Goal: Task Accomplishment & Management: Use online tool/utility

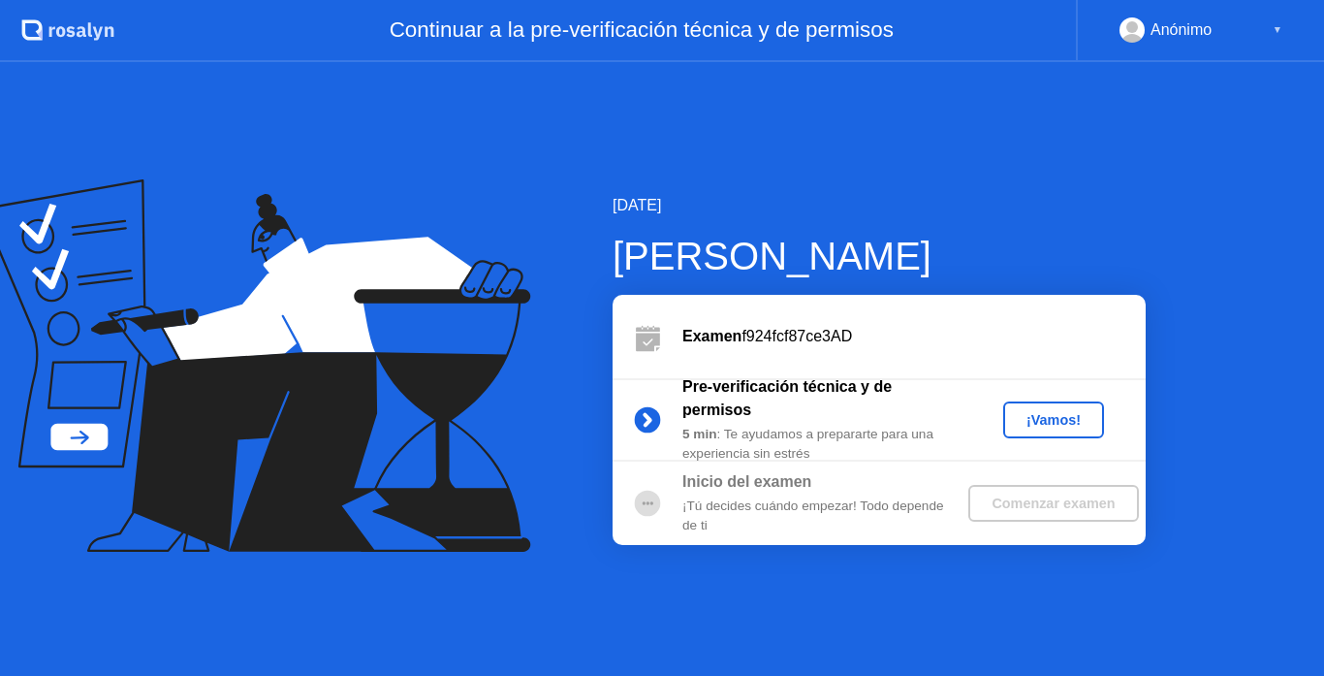
click at [1051, 425] on div "¡Vamos!" at bounding box center [1053, 420] width 85 height 16
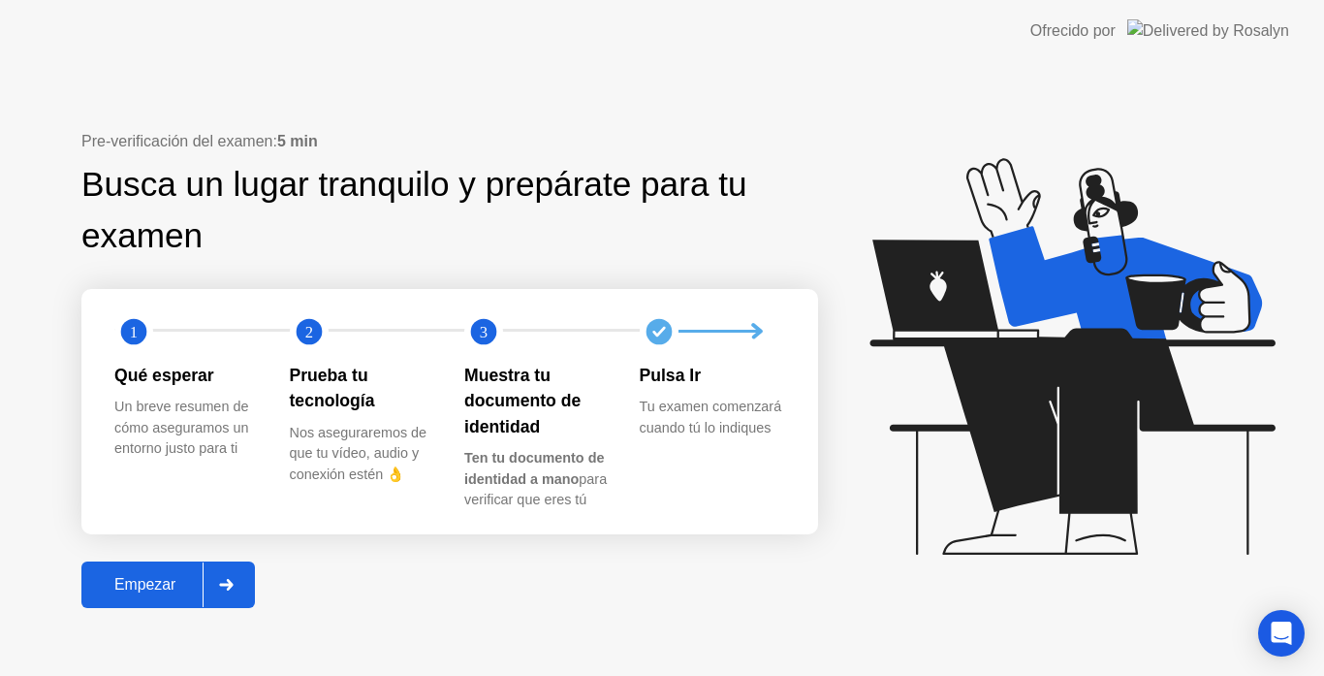
click at [182, 603] on button "Empezar" at bounding box center [168, 584] width 174 height 47
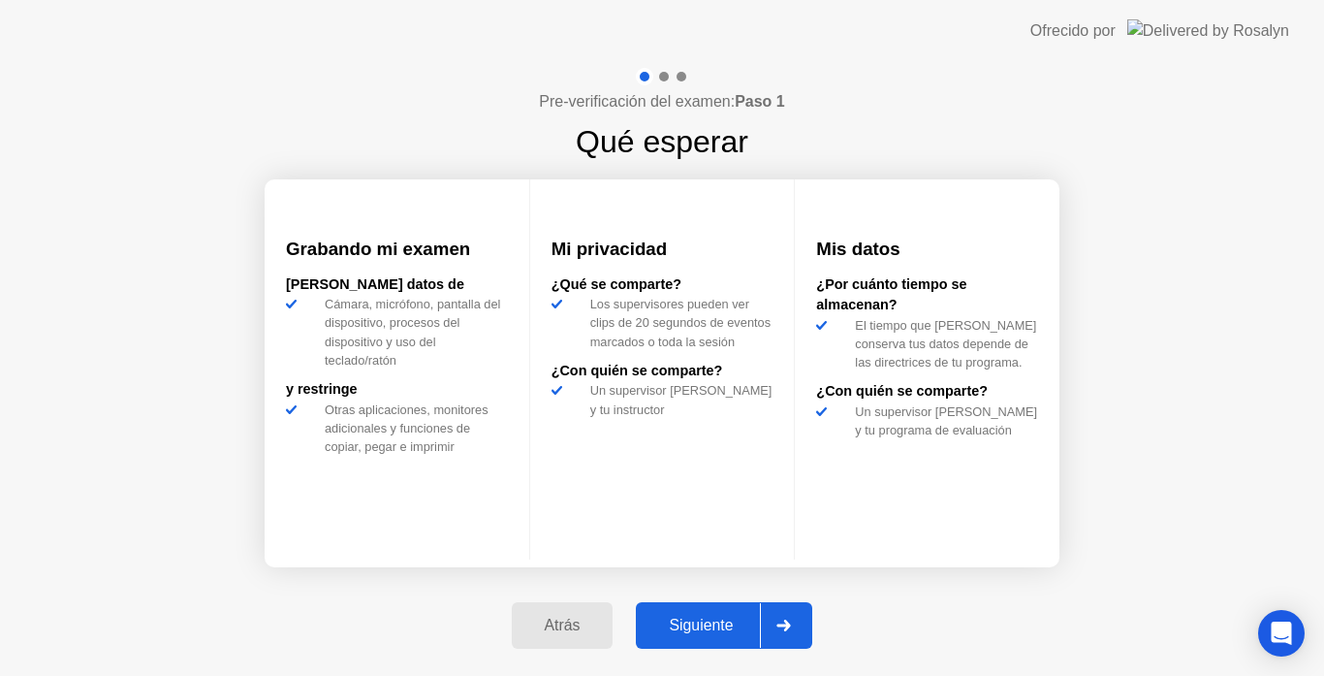
click at [786, 631] on div at bounding box center [783, 625] width 47 height 45
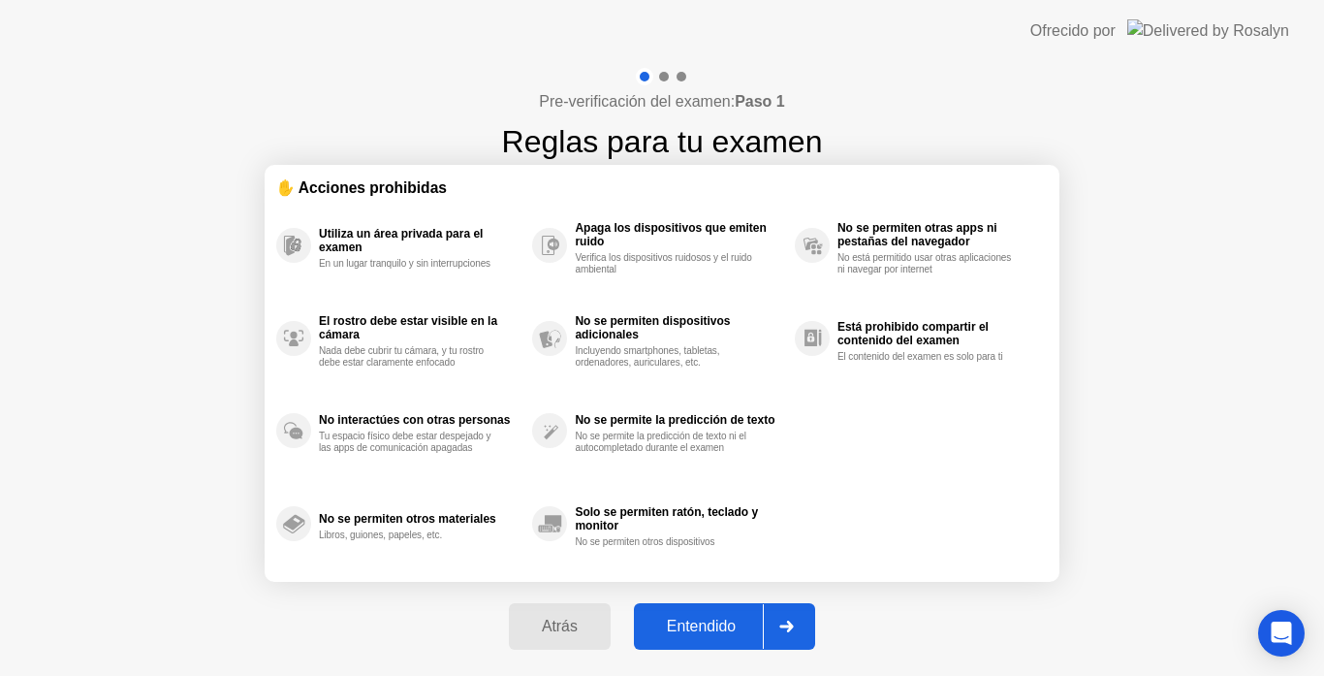
click at [786, 631] on icon at bounding box center [786, 626] width 15 height 12
select select "**********"
select select "*******"
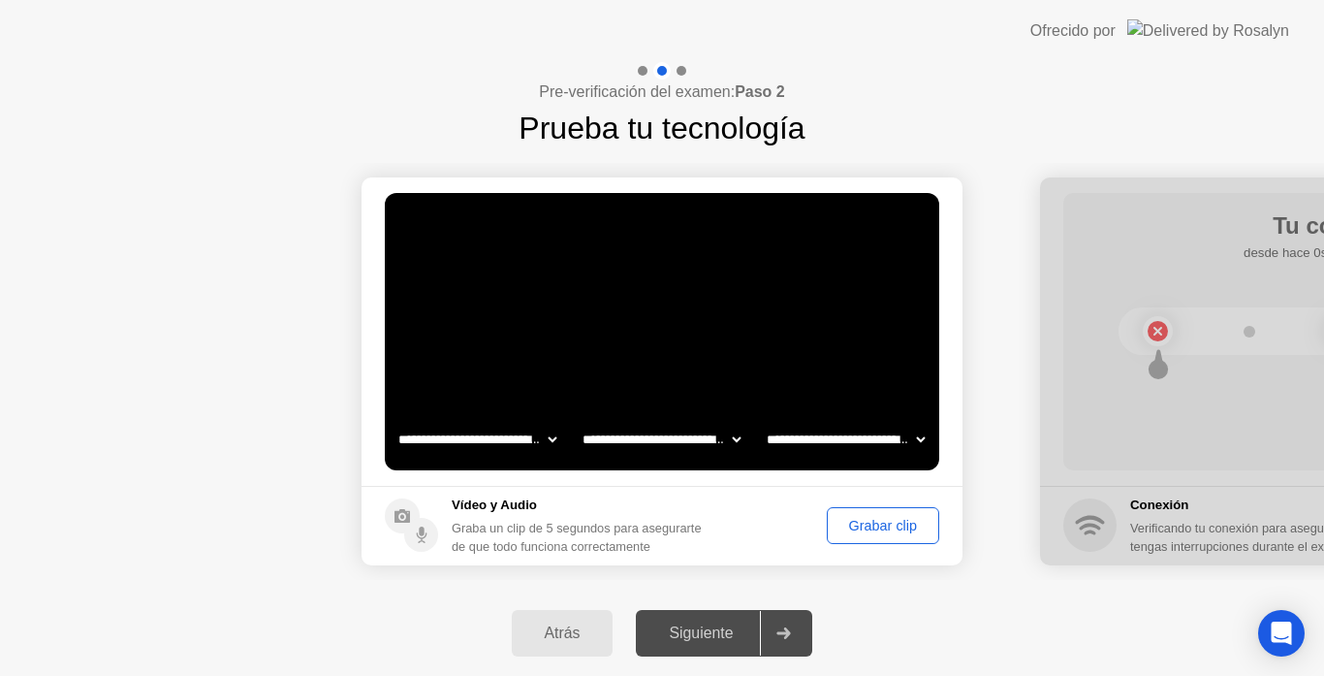
click at [866, 538] on button "Grabar clip" at bounding box center [883, 525] width 112 height 37
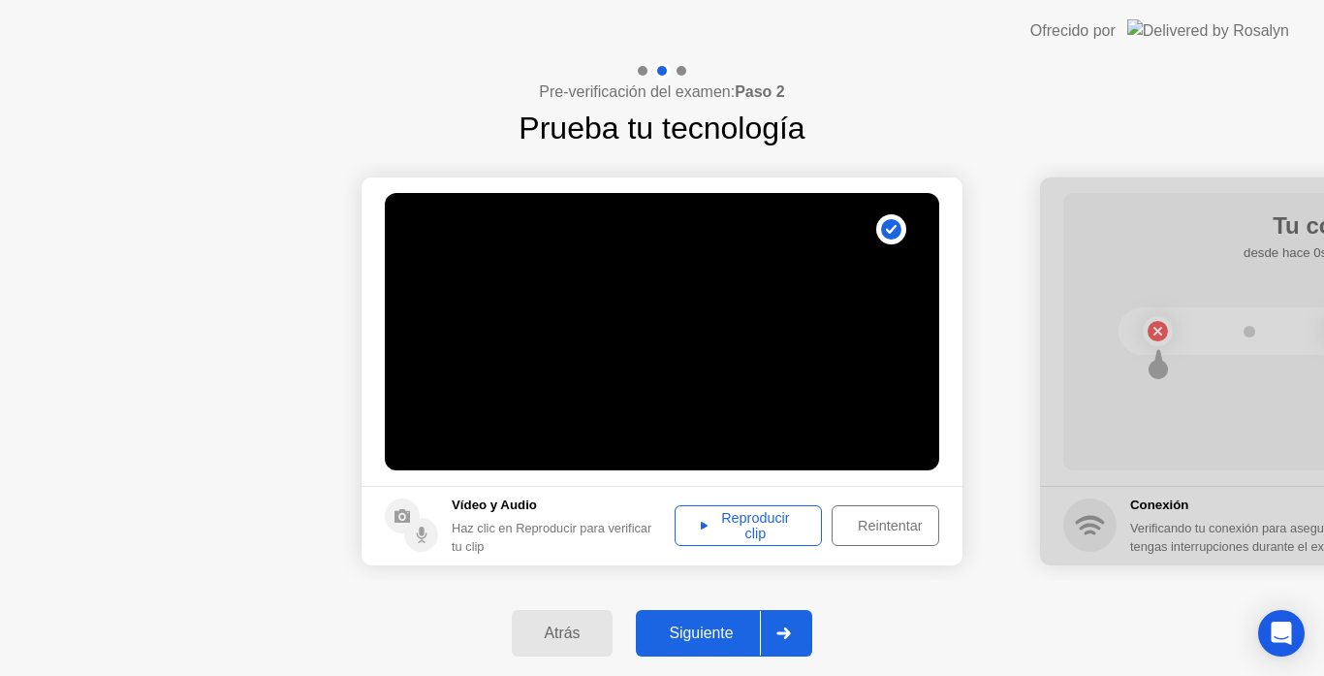
click at [727, 628] on div "Siguiente" at bounding box center [701, 632] width 118 height 17
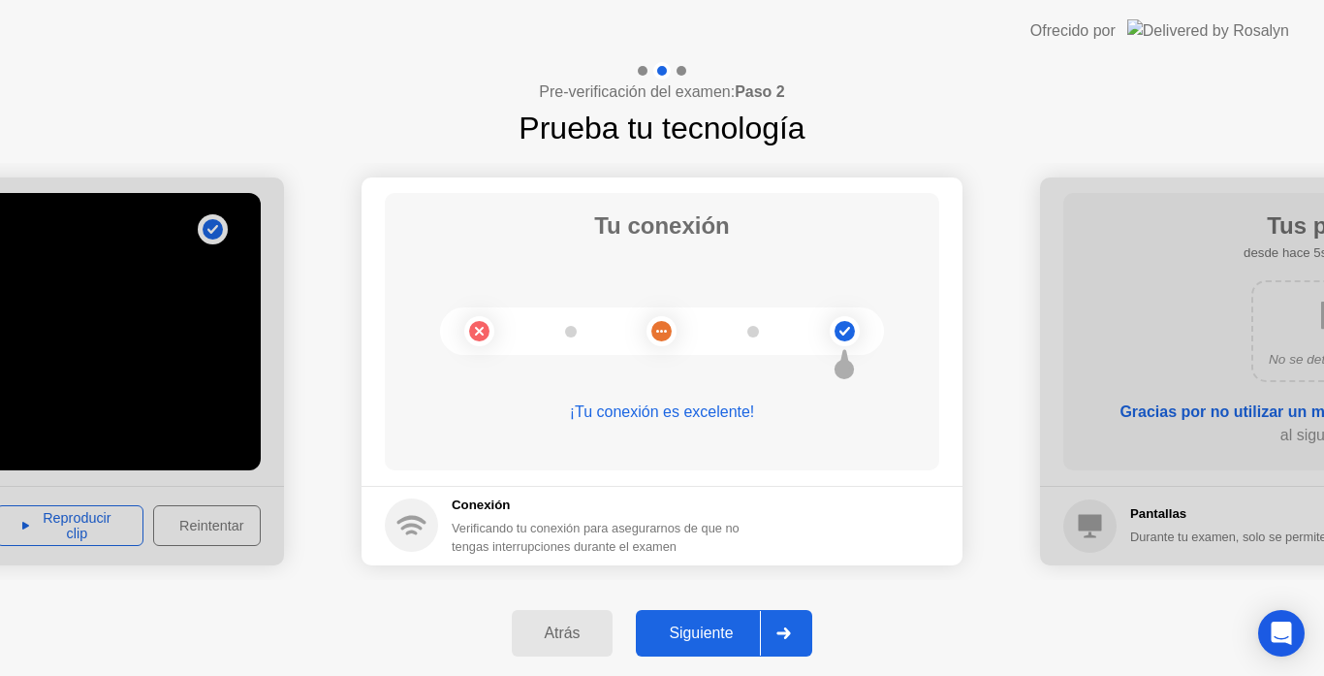
drag, startPoint x: 797, startPoint y: 634, endPoint x: 795, endPoint y: 645, distance: 10.8
click at [795, 645] on div at bounding box center [783, 633] width 47 height 45
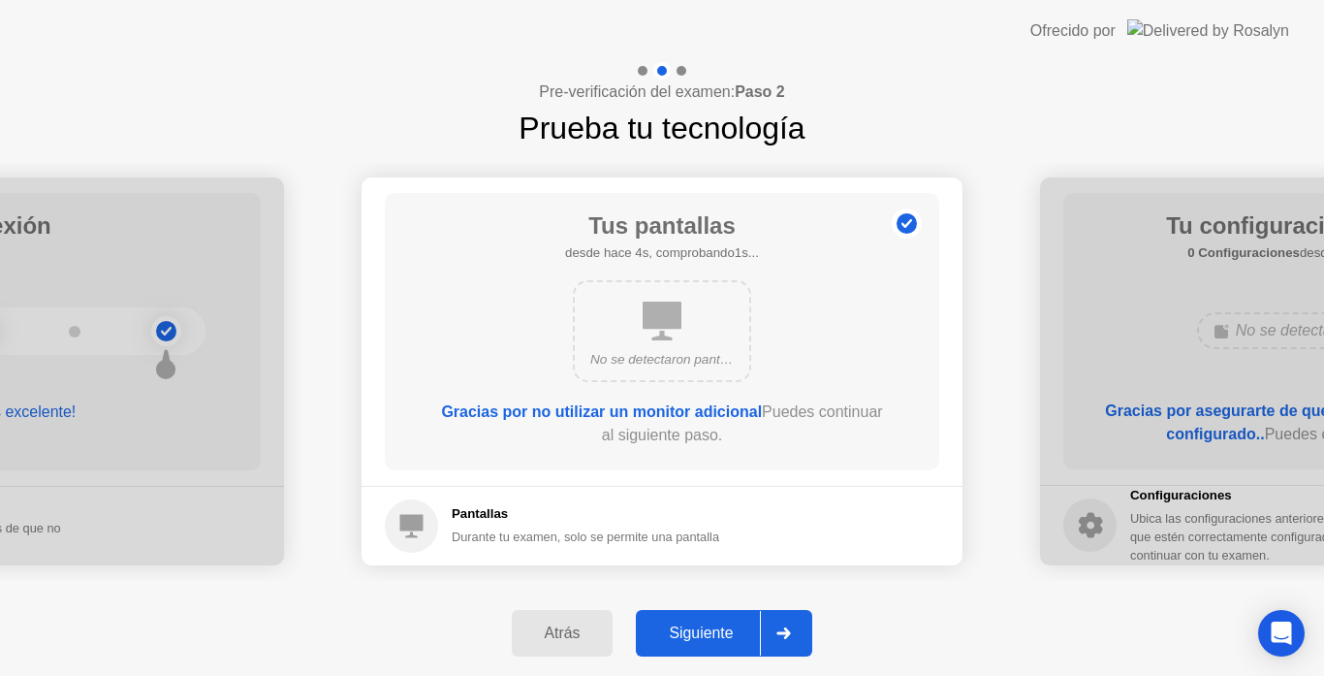
click at [795, 645] on div at bounding box center [783, 633] width 47 height 45
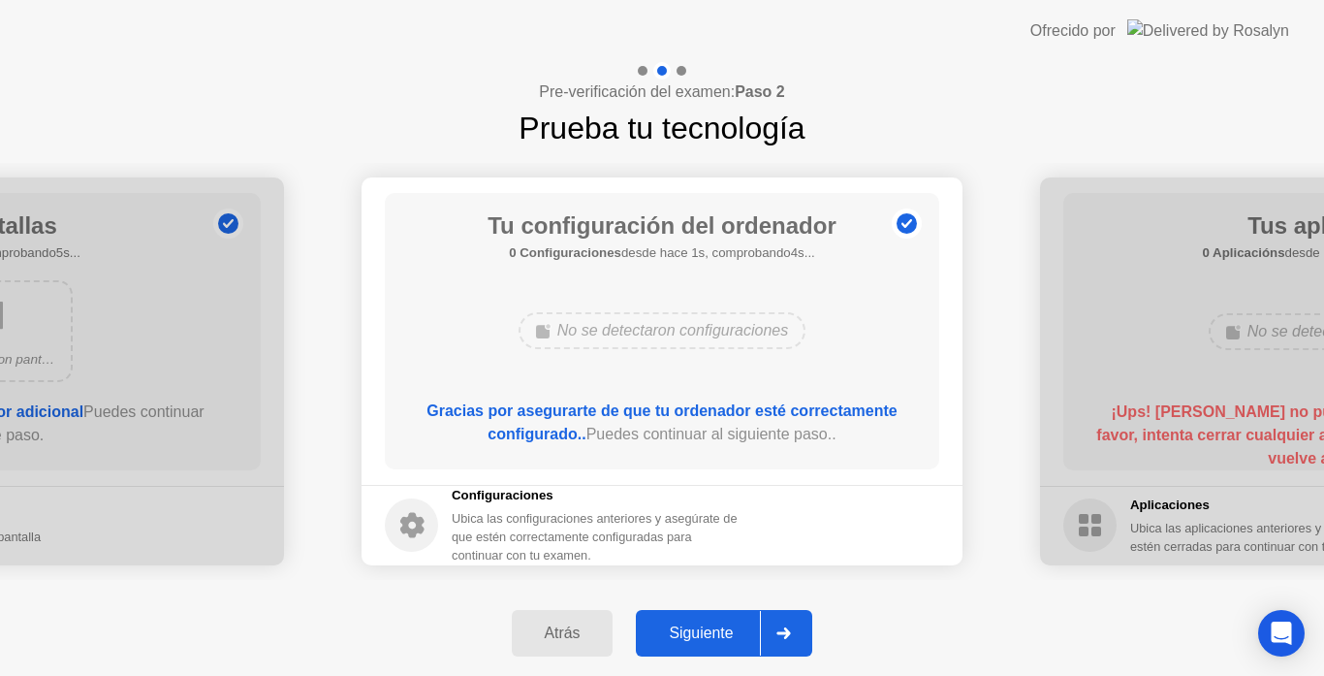
click at [795, 645] on div at bounding box center [783, 633] width 47 height 45
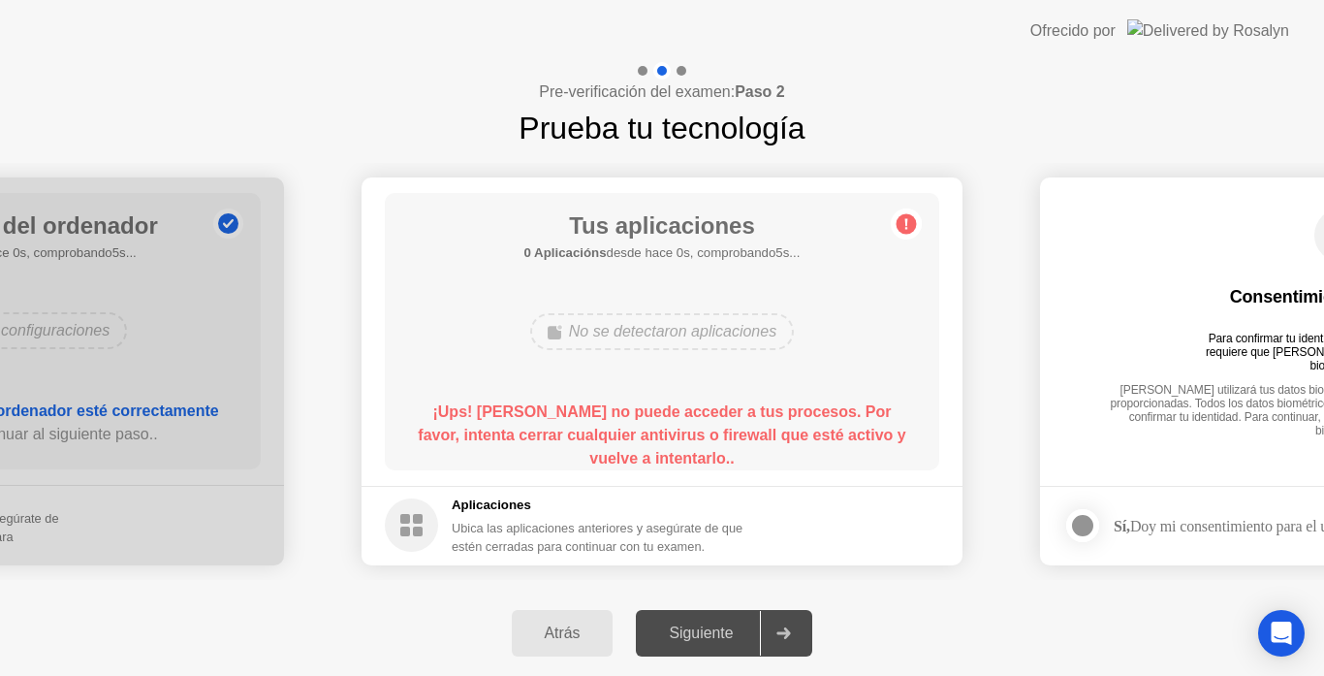
click at [795, 645] on div at bounding box center [783, 633] width 47 height 45
